Goal: Navigation & Orientation: Find specific page/section

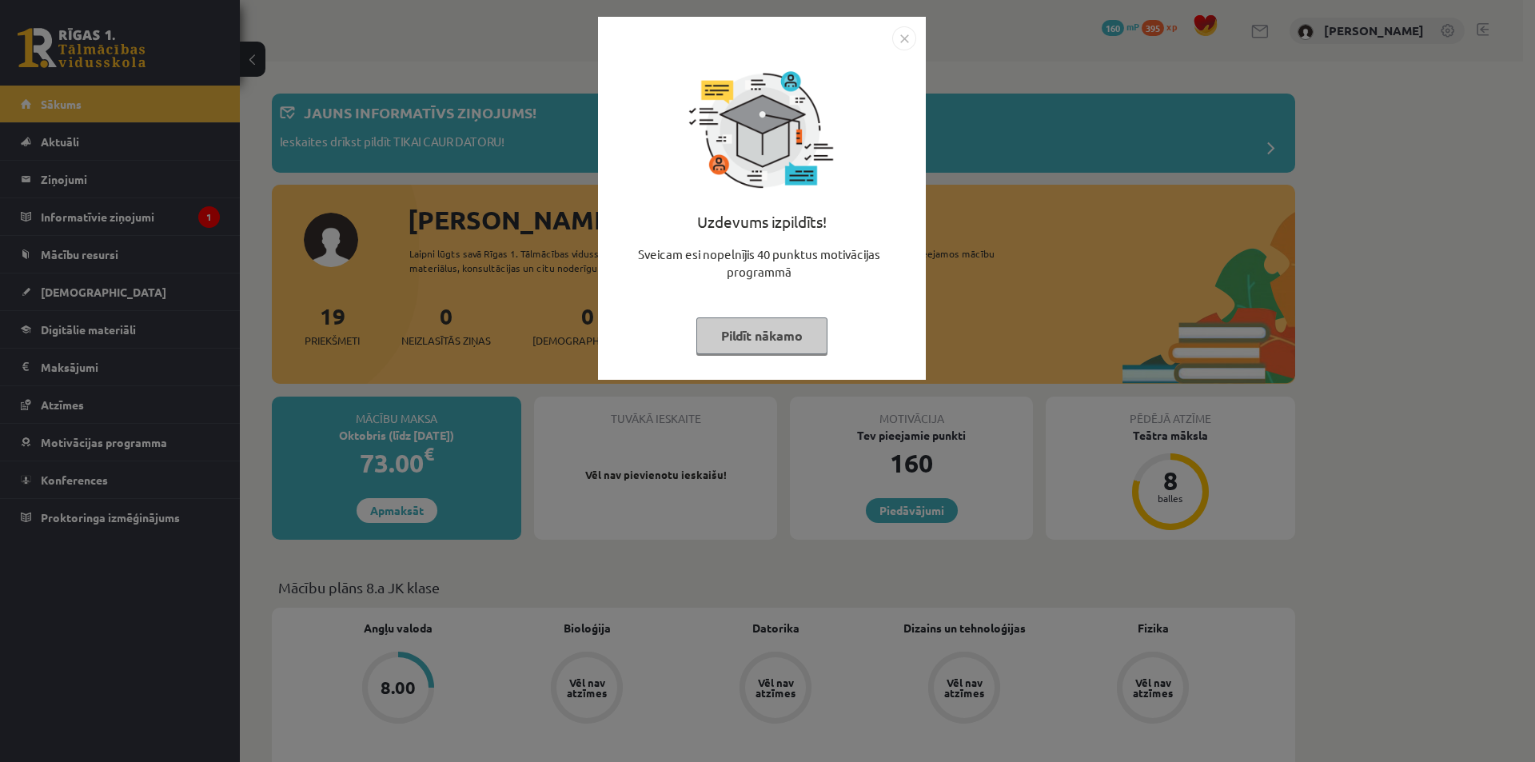
click at [906, 36] on img "Close" at bounding box center [904, 38] width 24 height 24
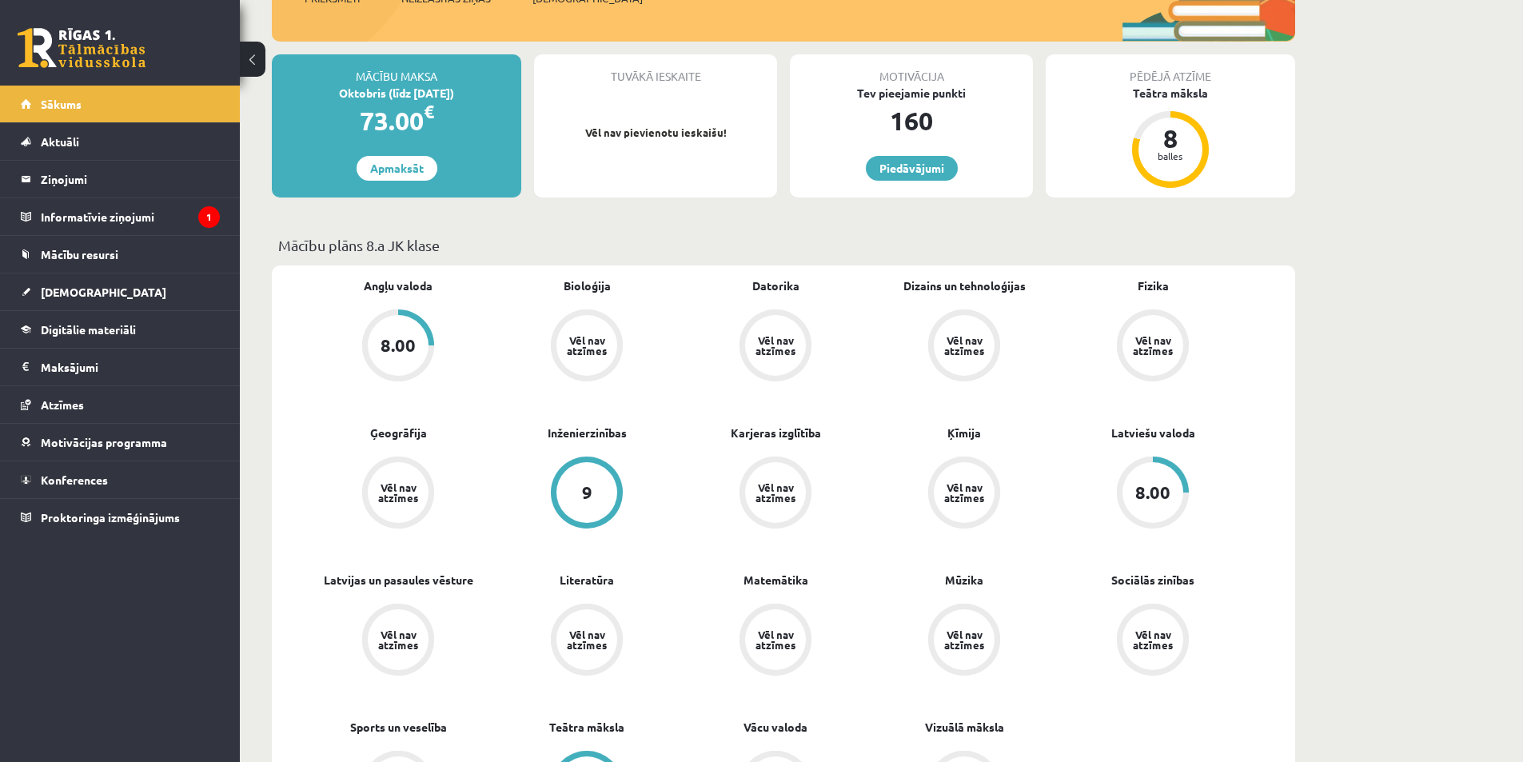
scroll to position [240, 0]
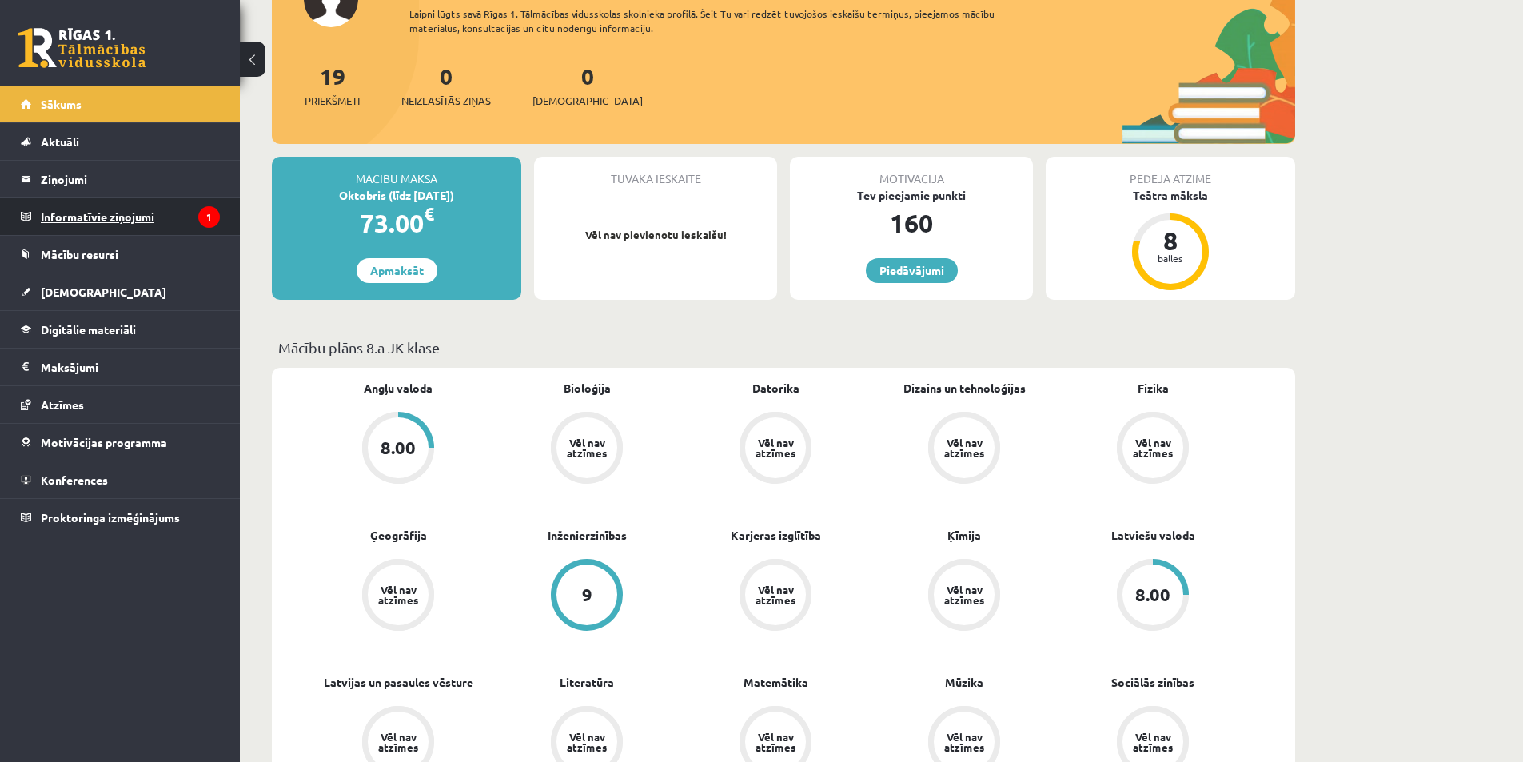
click at [133, 221] on legend "Informatīvie ziņojumi 1" at bounding box center [130, 216] width 179 height 37
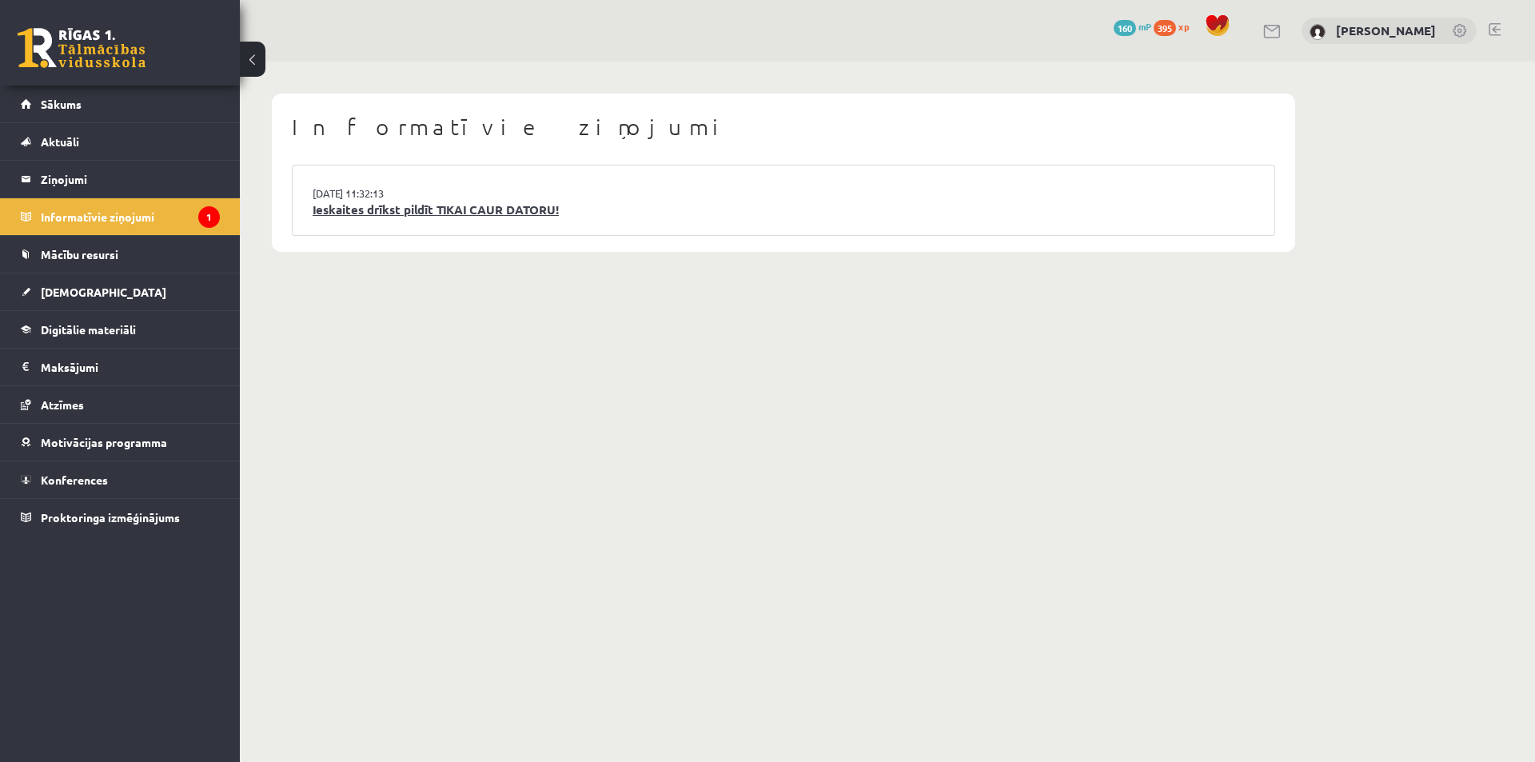
click at [338, 211] on link "Ieskaites drīkst pildīt TIKAI CAUR DATORU!" at bounding box center [784, 210] width 942 height 18
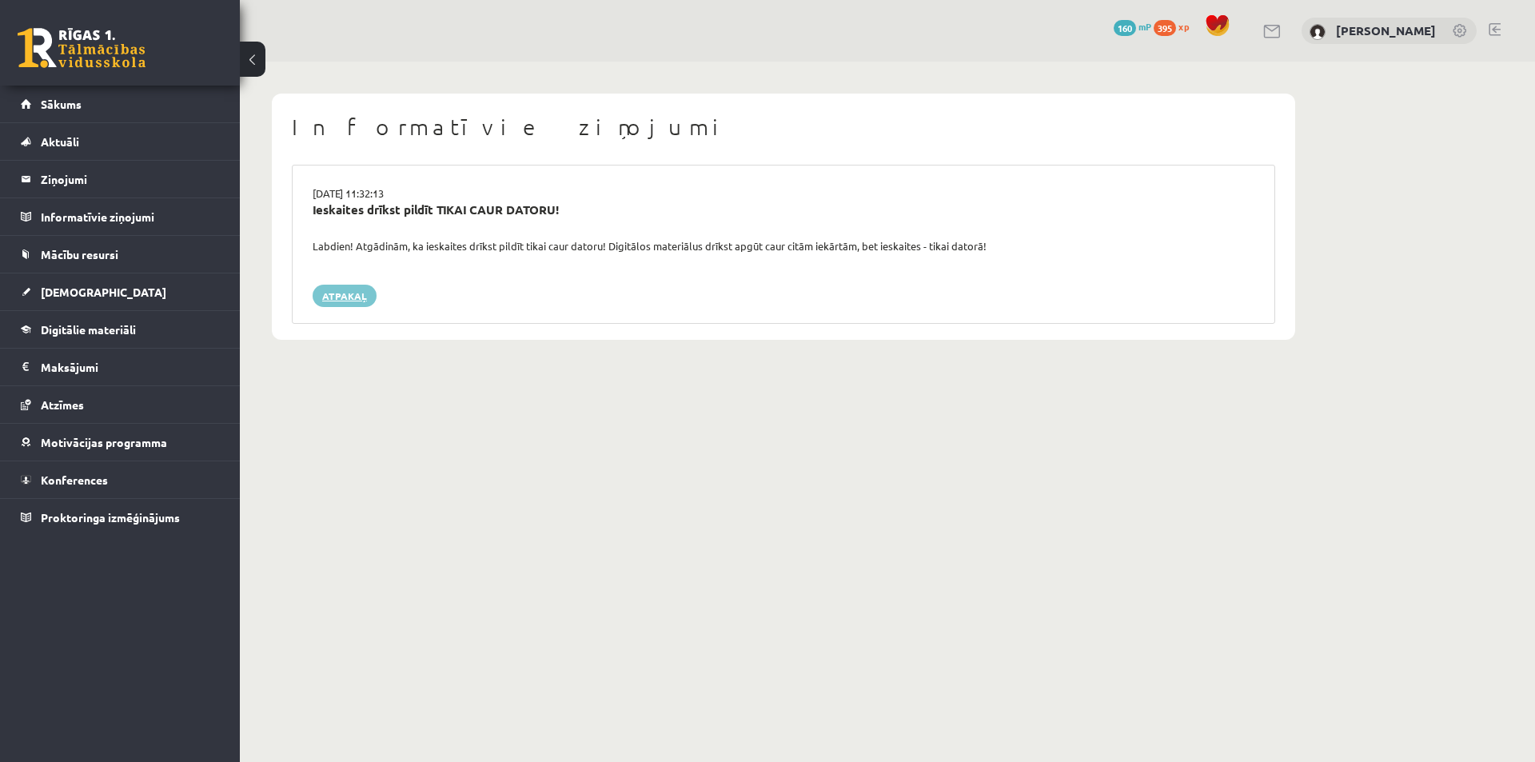
click at [352, 301] on link "Atpakaļ" at bounding box center [345, 296] width 64 height 22
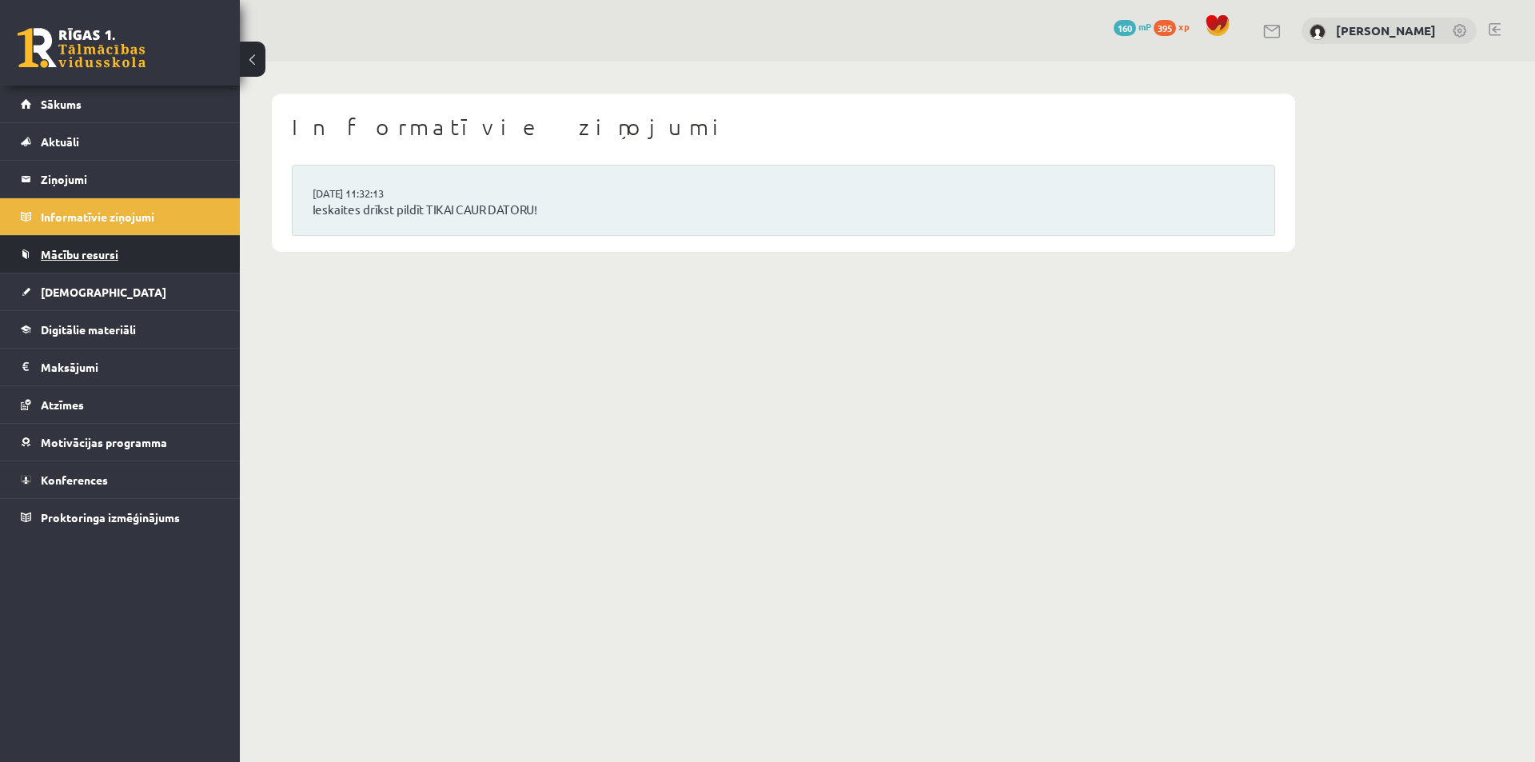
click at [78, 254] on span "Mācību resursi" at bounding box center [80, 254] width 78 height 14
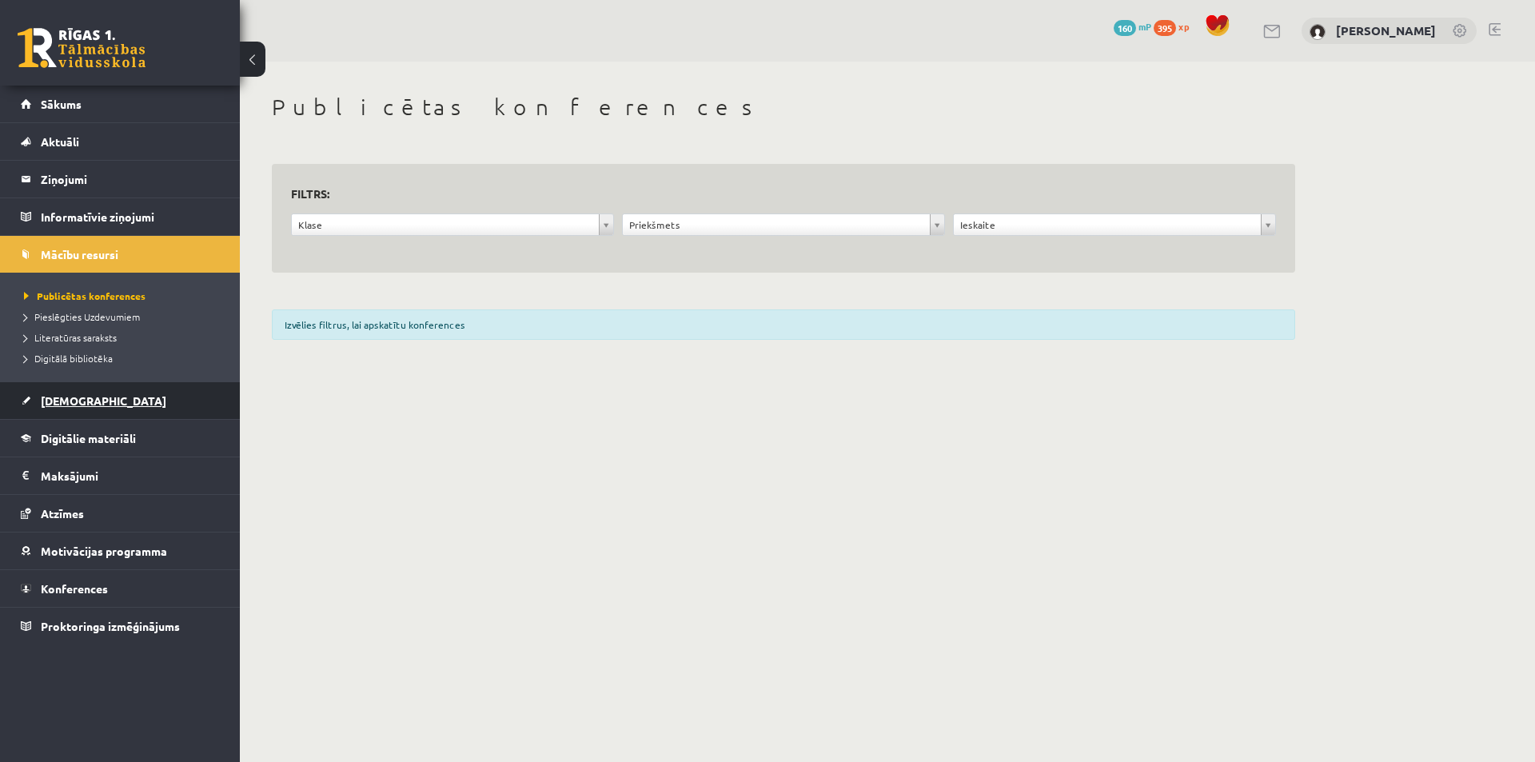
click at [86, 403] on span "[DEMOGRAPHIC_DATA]" at bounding box center [103, 400] width 125 height 14
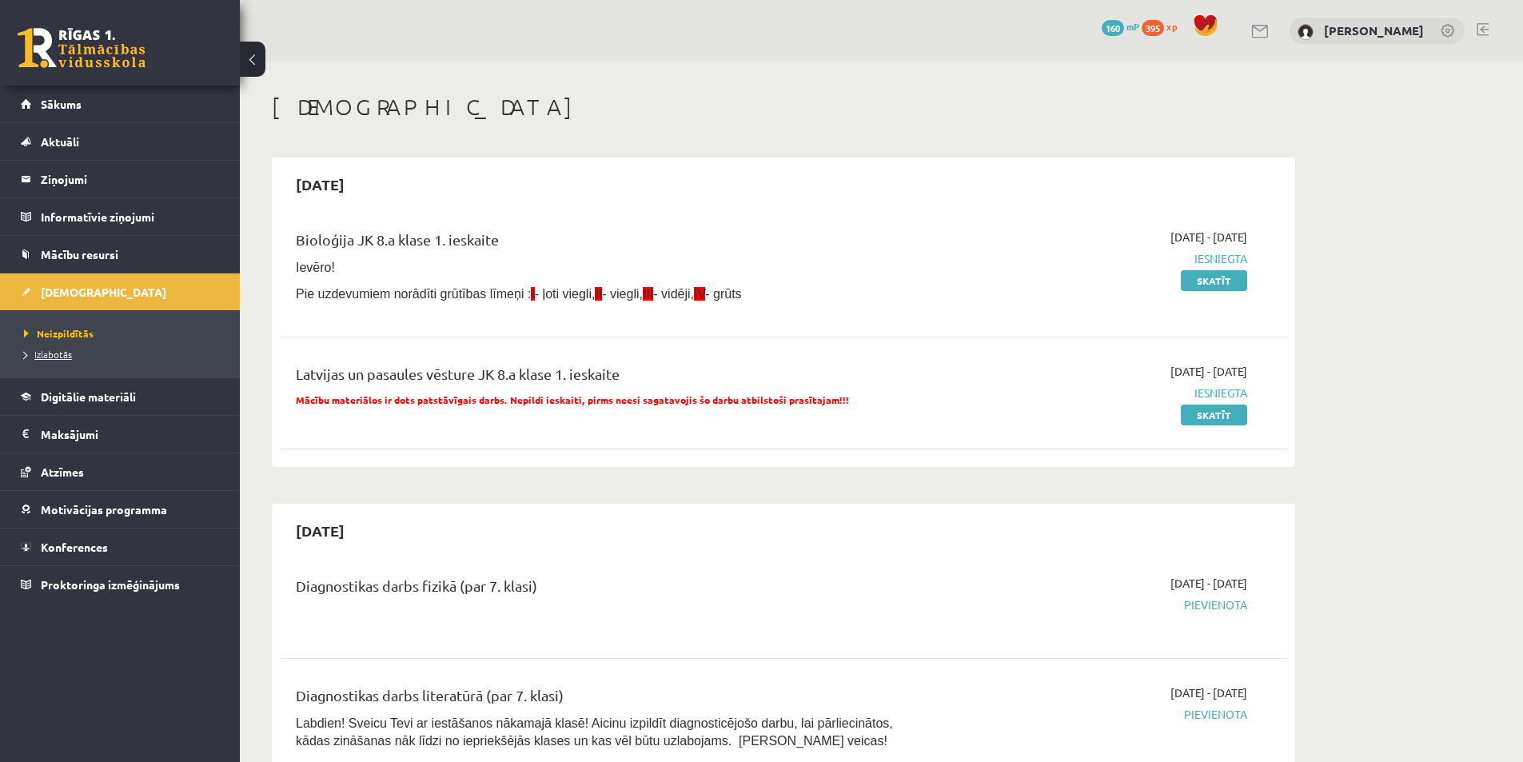
click at [65, 354] on span "Izlabotās" at bounding box center [48, 354] width 48 height 13
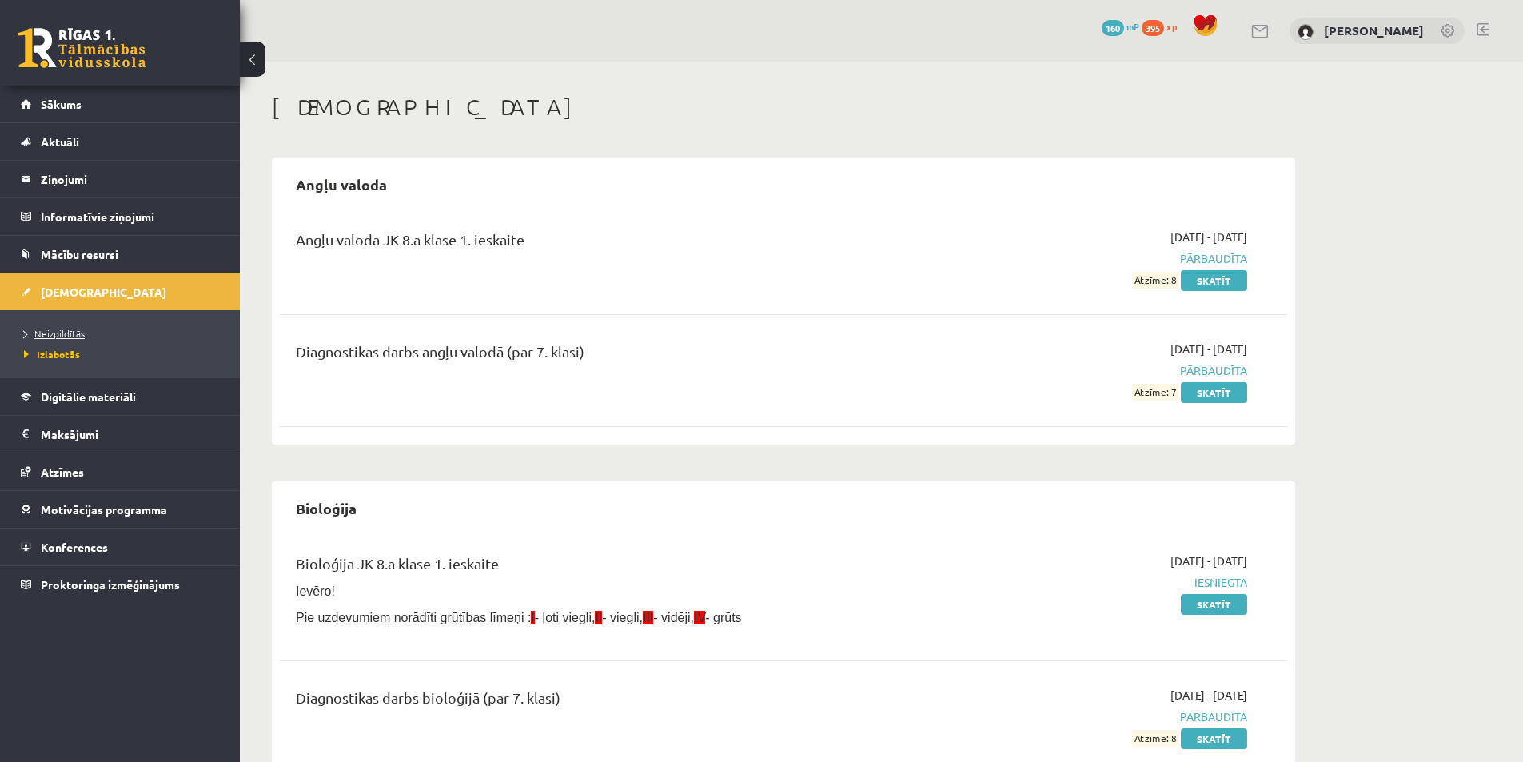
click at [66, 329] on span "Neizpildītās" at bounding box center [54, 333] width 61 height 13
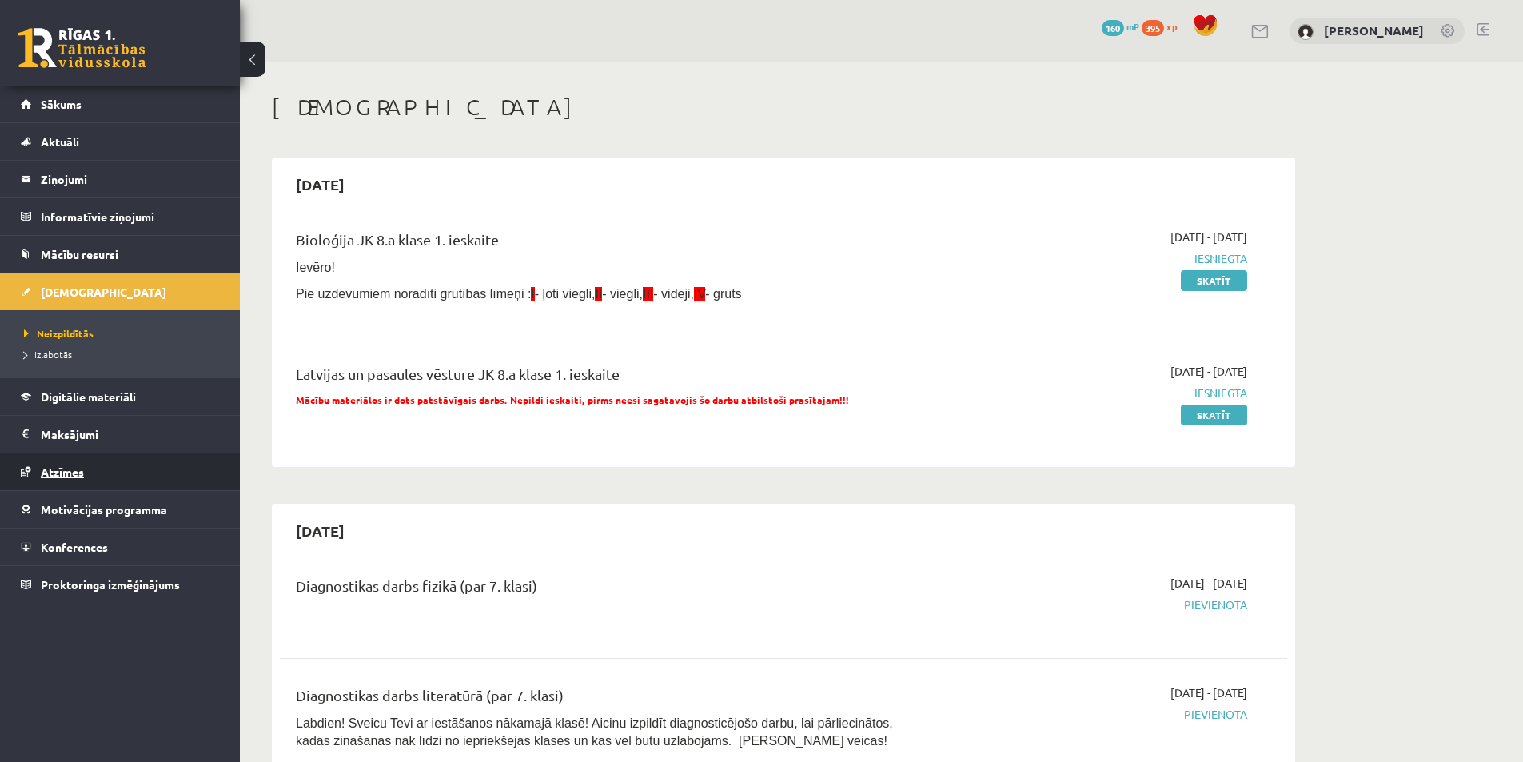
click at [68, 475] on span "Atzīmes" at bounding box center [62, 471] width 43 height 14
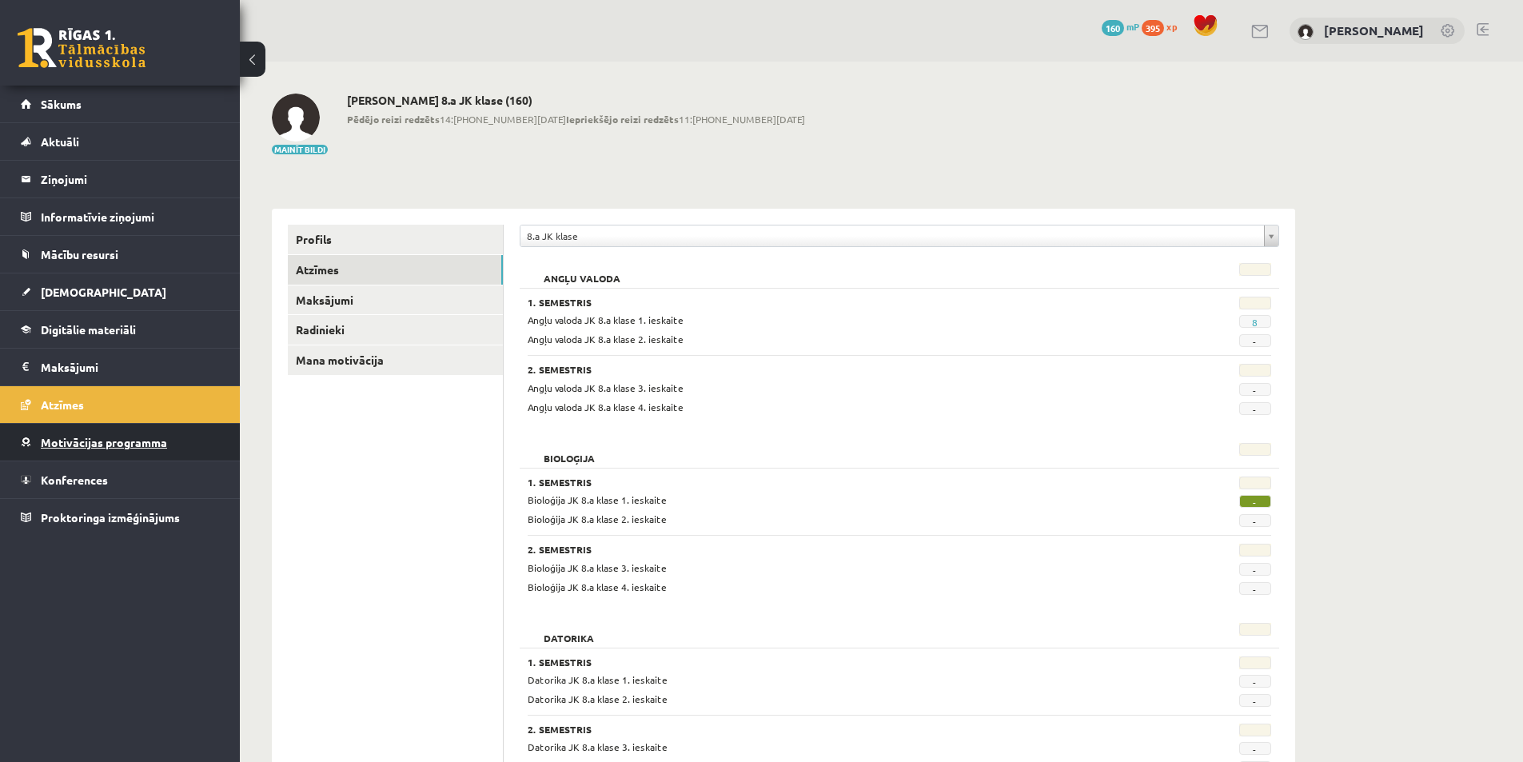
click at [102, 445] on span "Motivācijas programma" at bounding box center [104, 442] width 126 height 14
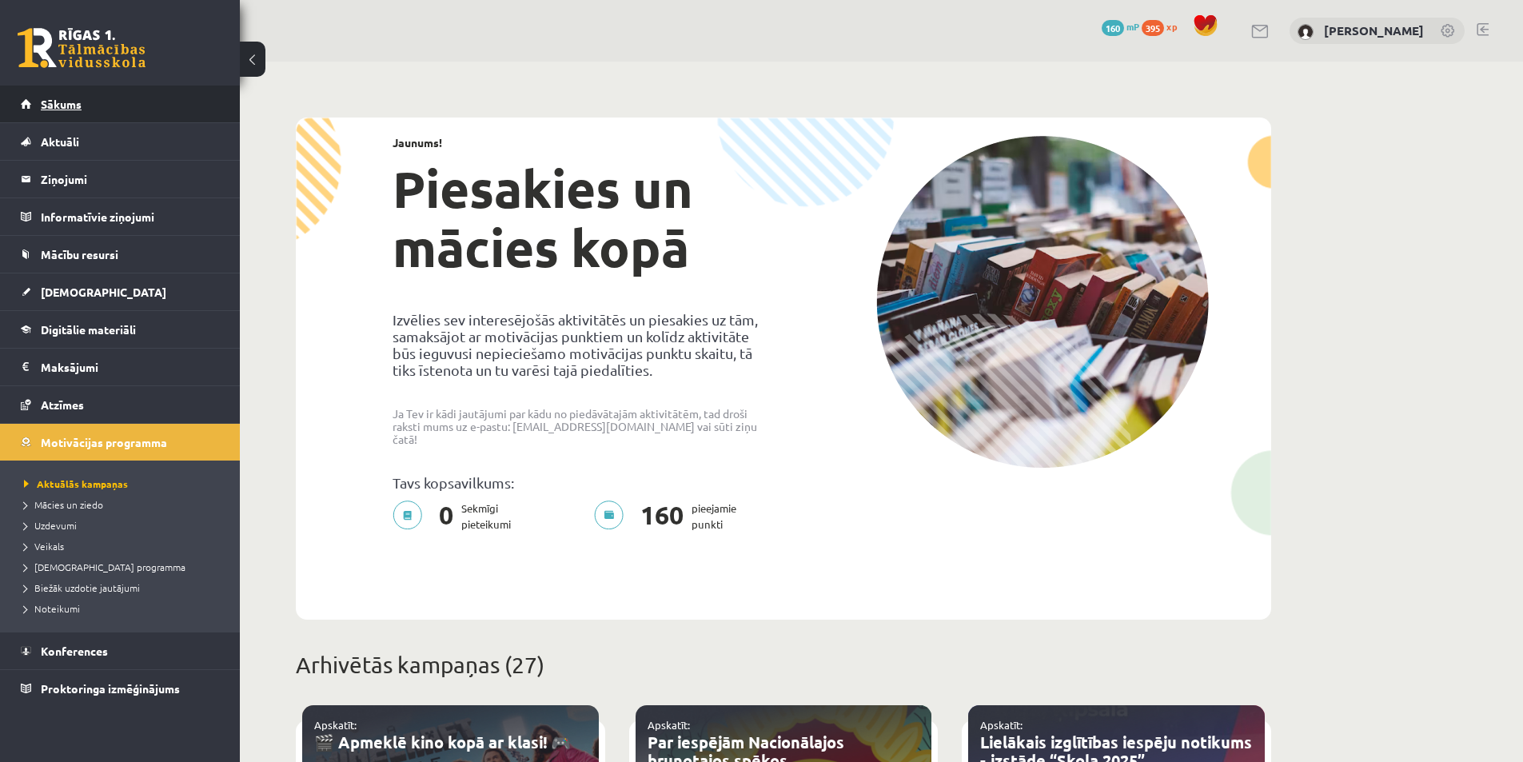
click at [109, 105] on link "Sākums" at bounding box center [120, 104] width 199 height 37
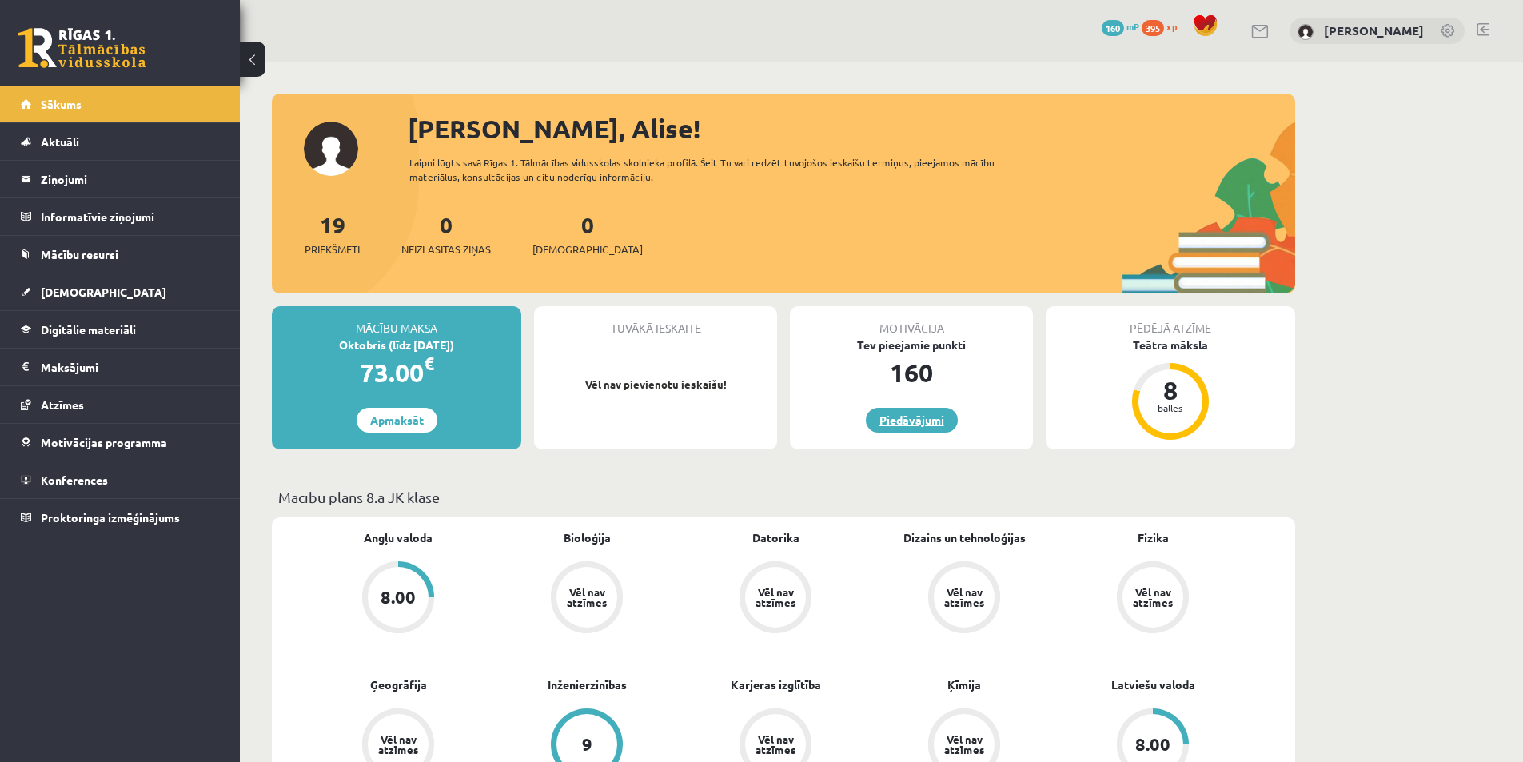
click at [923, 424] on link "Piedāvājumi" at bounding box center [912, 420] width 92 height 25
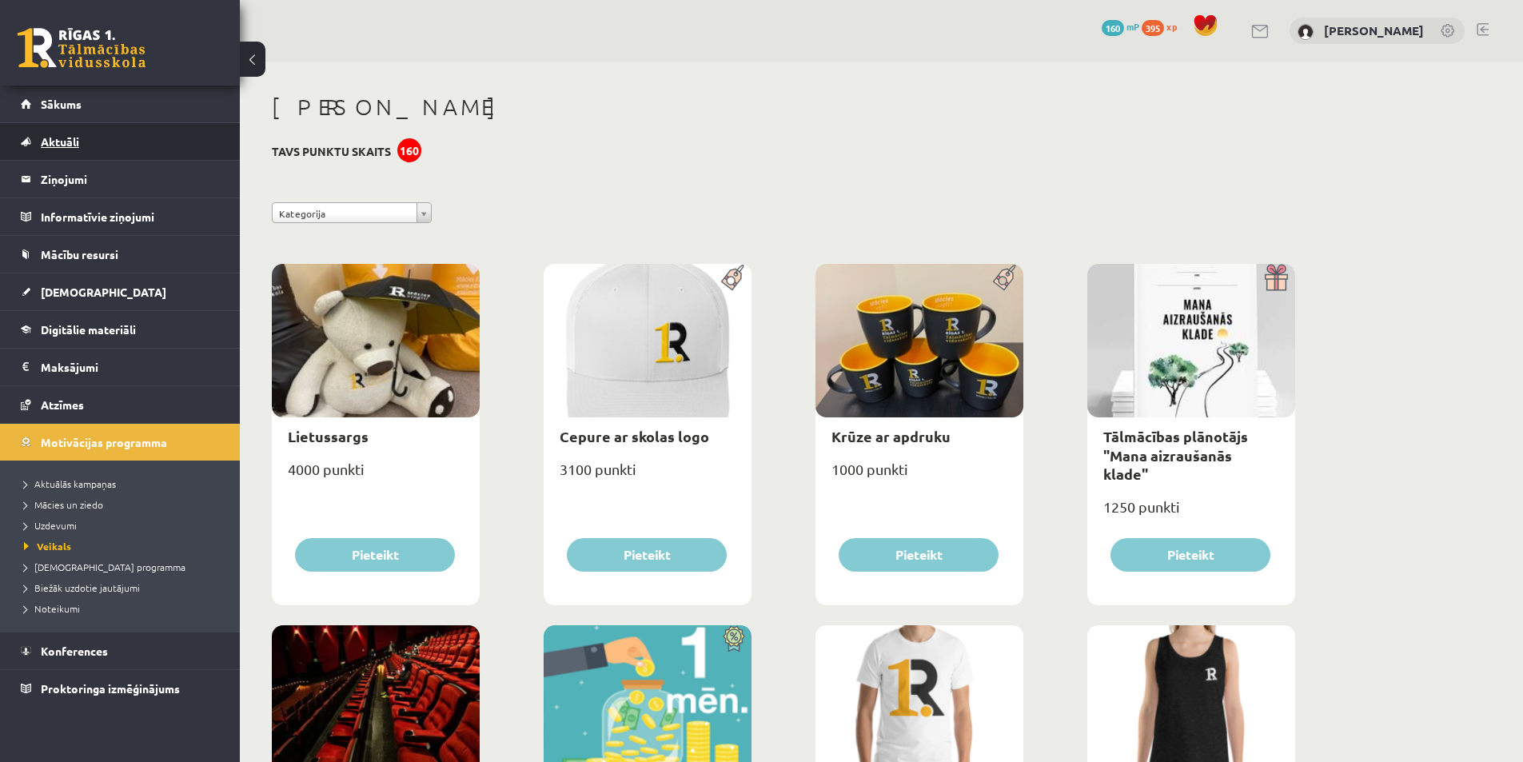
click at [62, 137] on span "Aktuāli" at bounding box center [60, 141] width 38 height 14
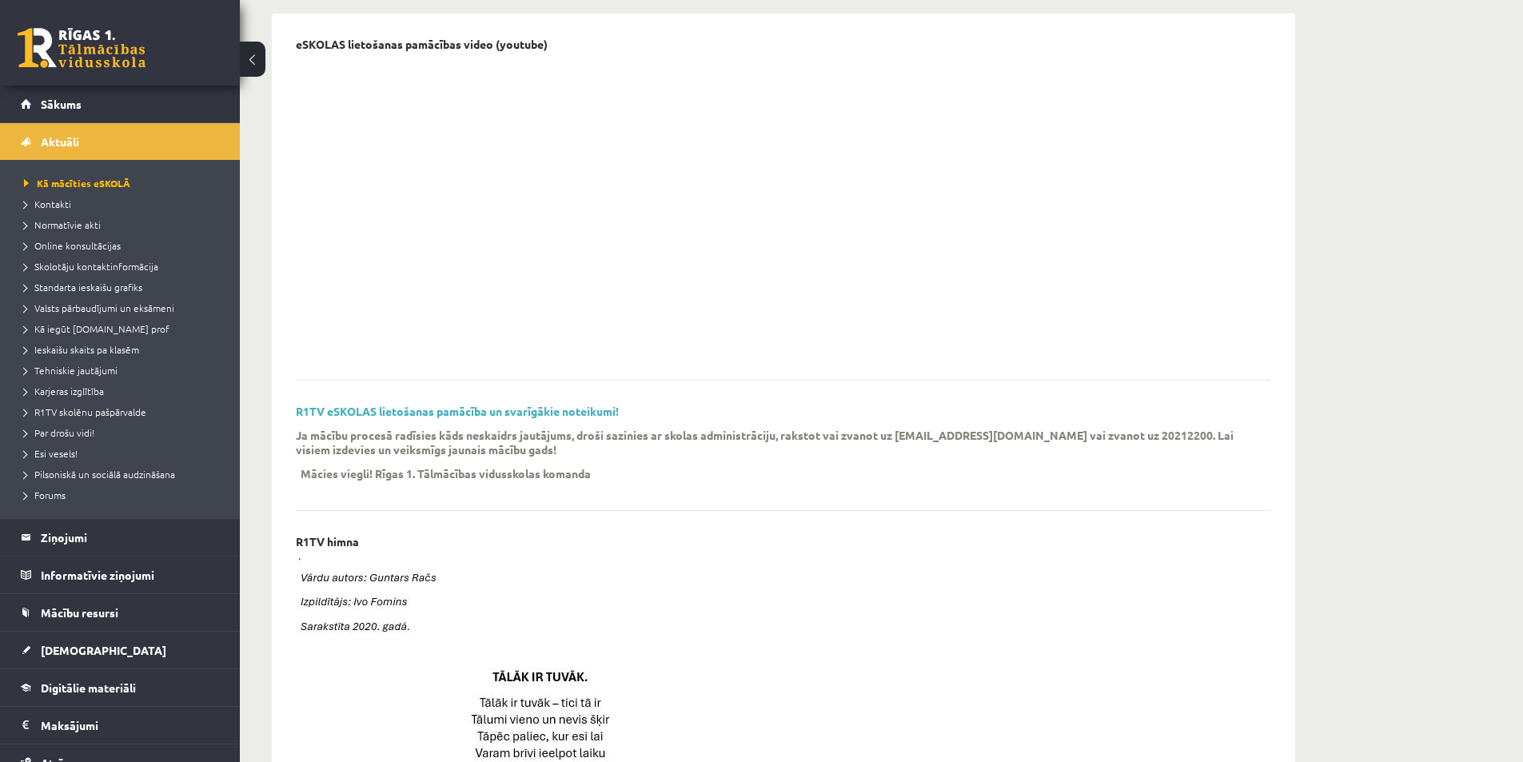
scroll to position [80, 0]
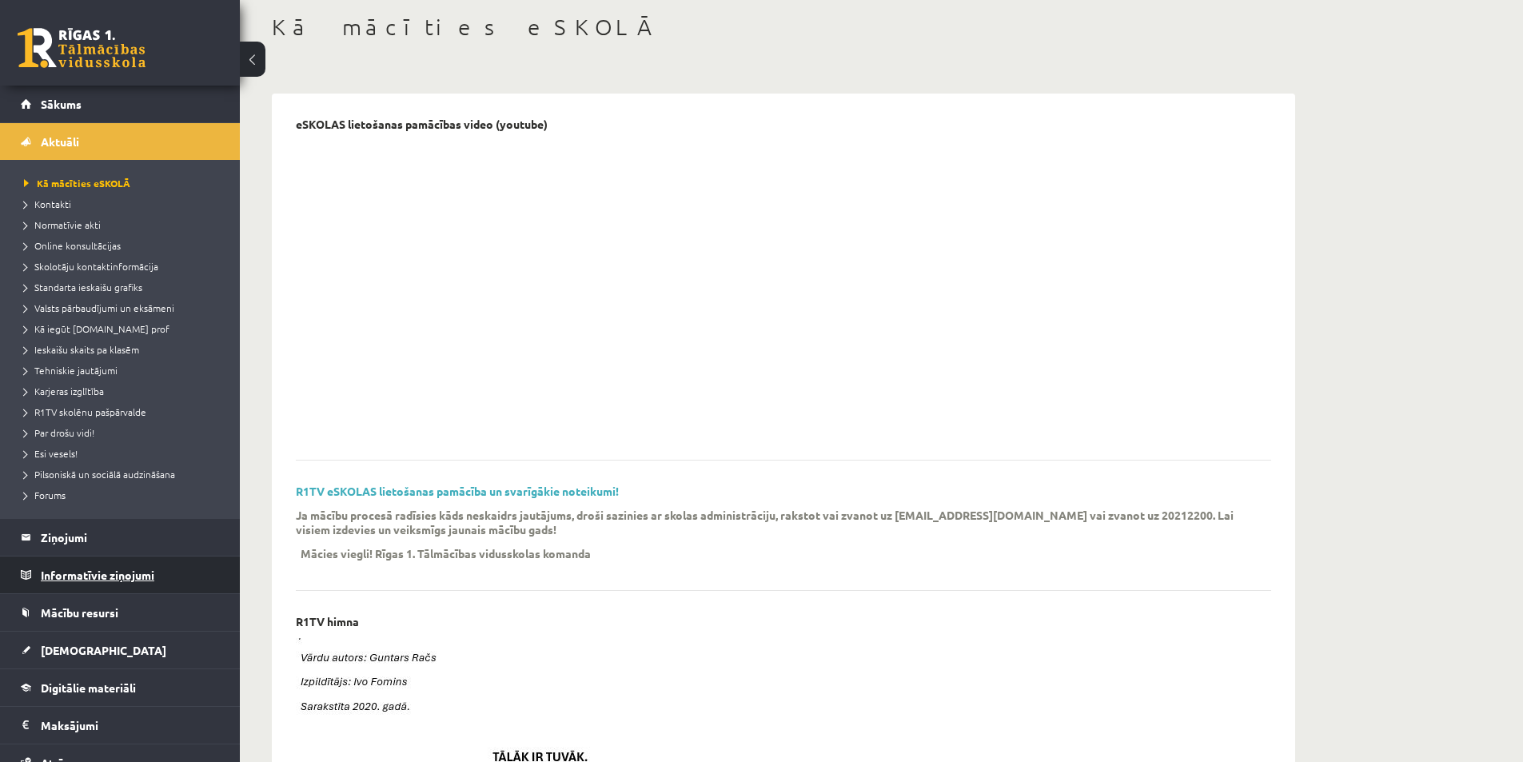
click at [125, 574] on legend "Informatīvie ziņojumi 0" at bounding box center [130, 574] width 179 height 37
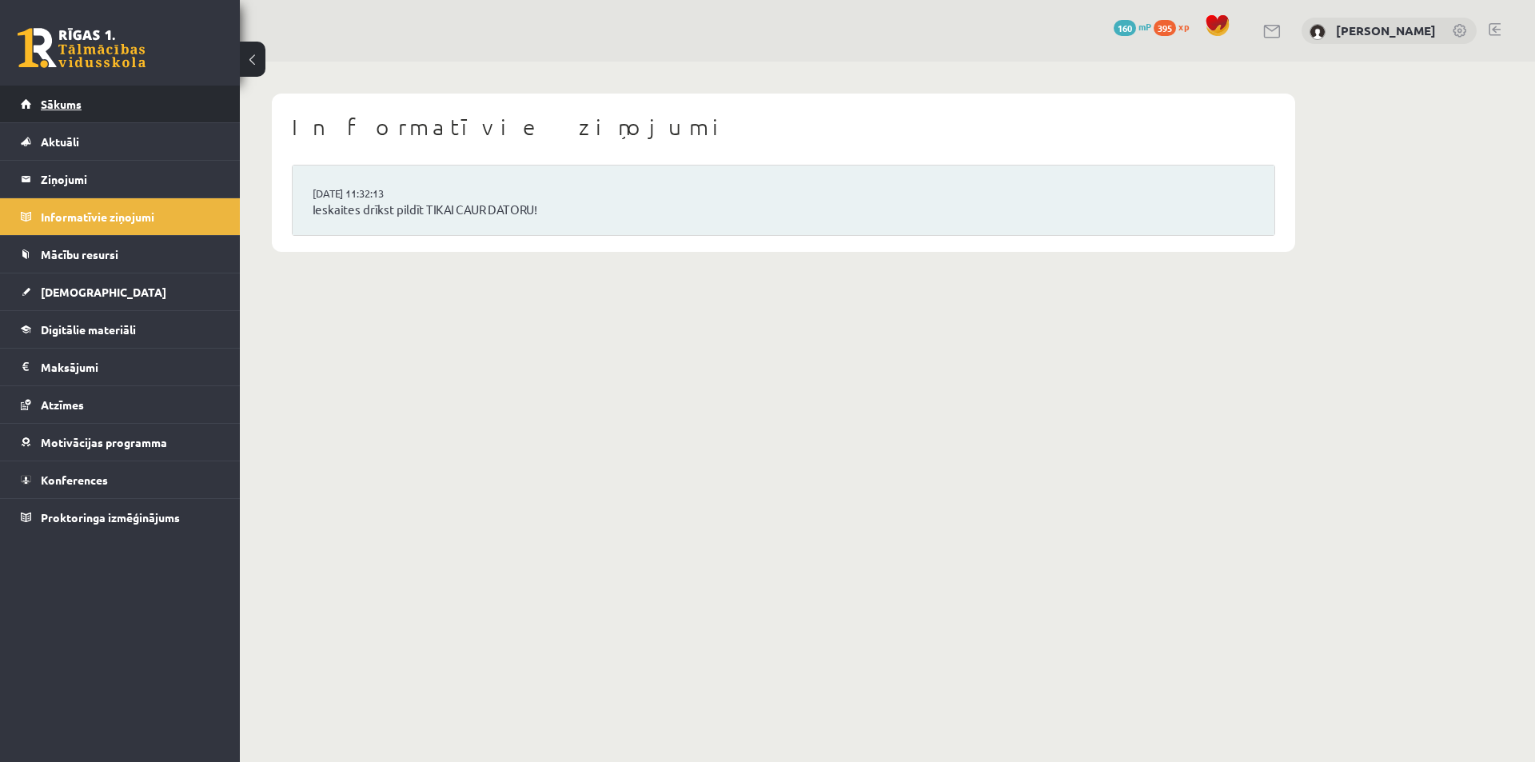
click at [56, 105] on span "Sākums" at bounding box center [61, 104] width 41 height 14
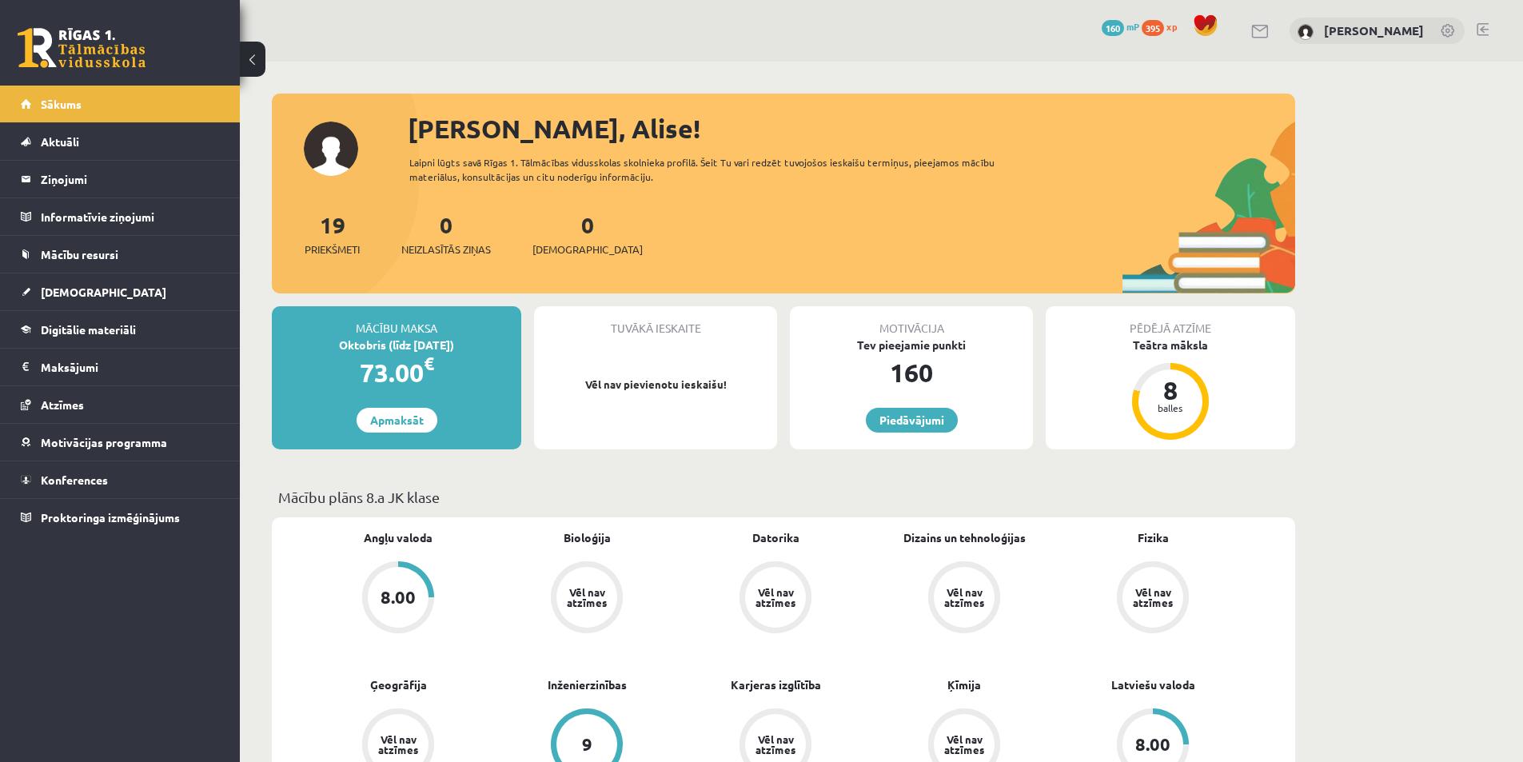
click at [1480, 29] on link at bounding box center [1482, 29] width 12 height 13
